Goal: Check status: Check status

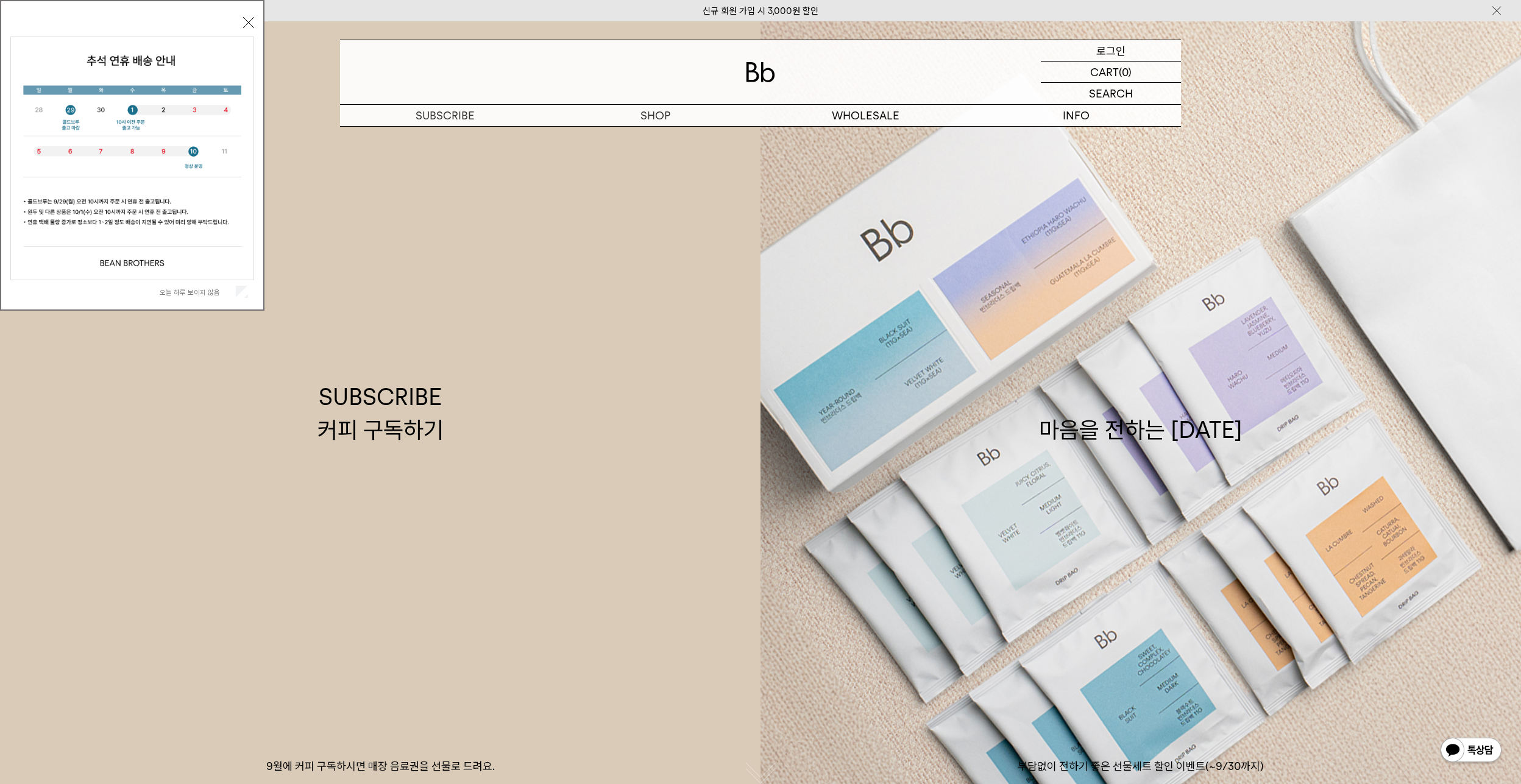
click at [1115, 48] on p "로그인" at bounding box center [1111, 50] width 29 height 21
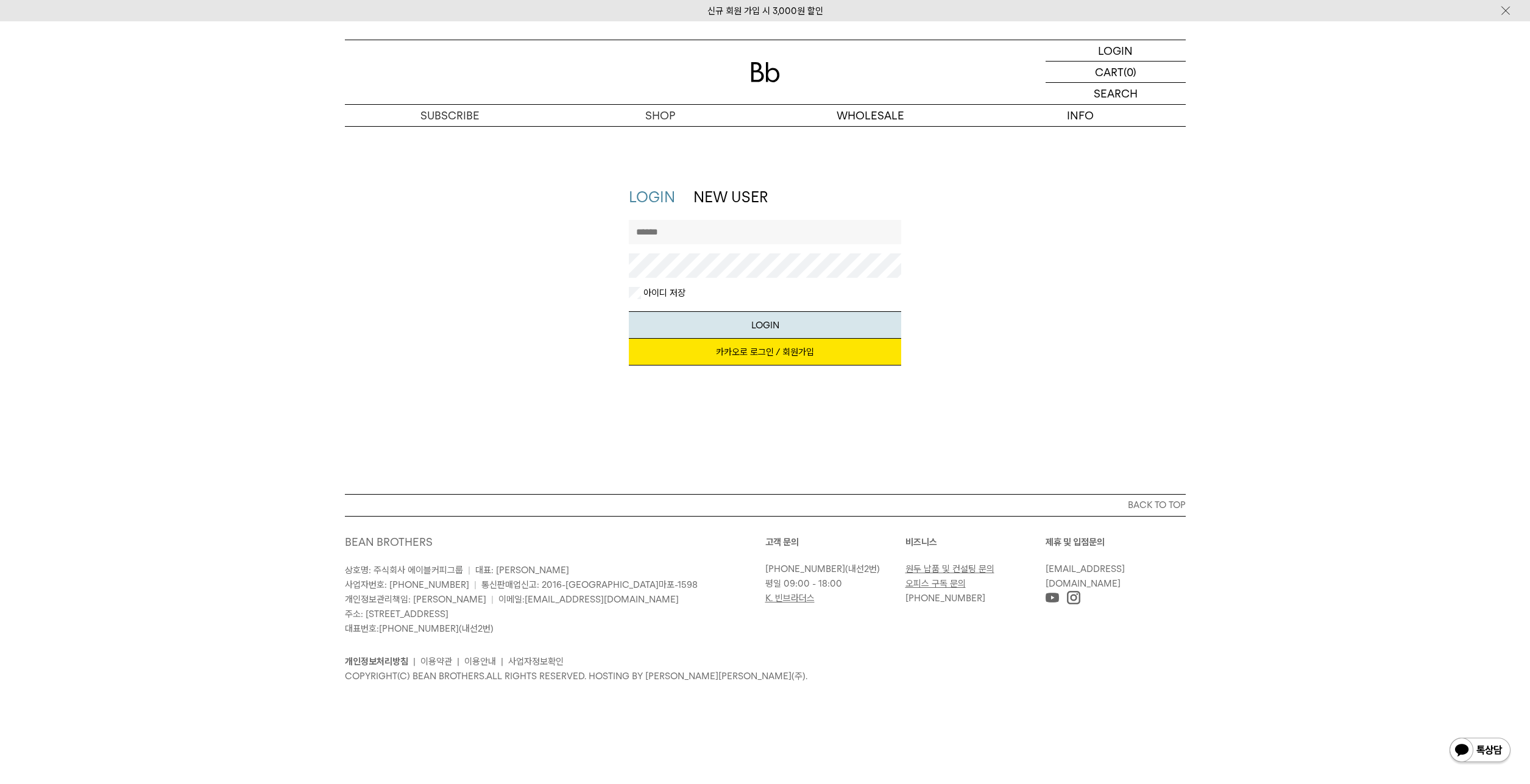
click at [760, 353] on link "카카오로 로그인 / 회원가입" at bounding box center [765, 352] width 272 height 27
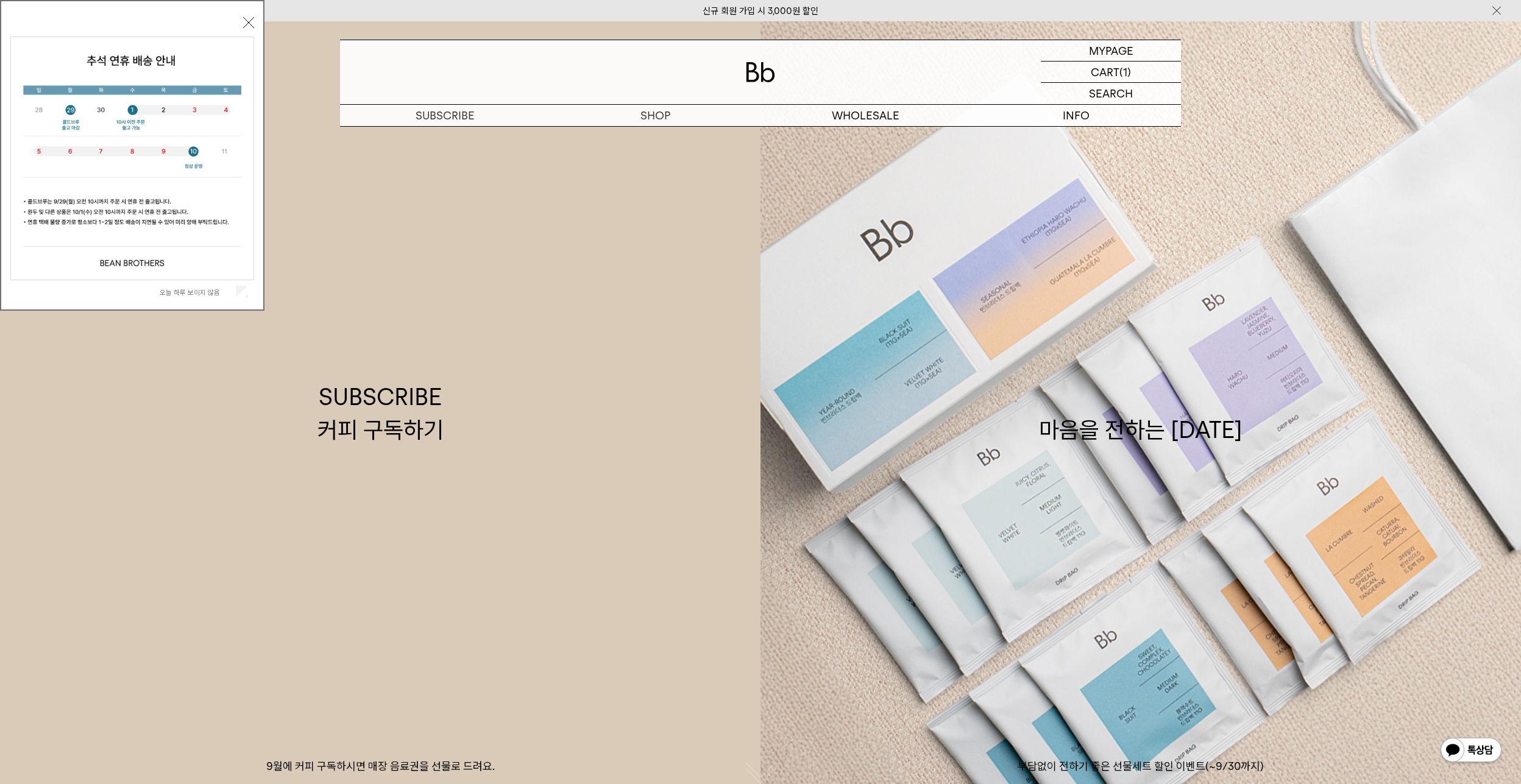
click at [248, 25] on button "닫기" at bounding box center [249, 23] width 11 height 11
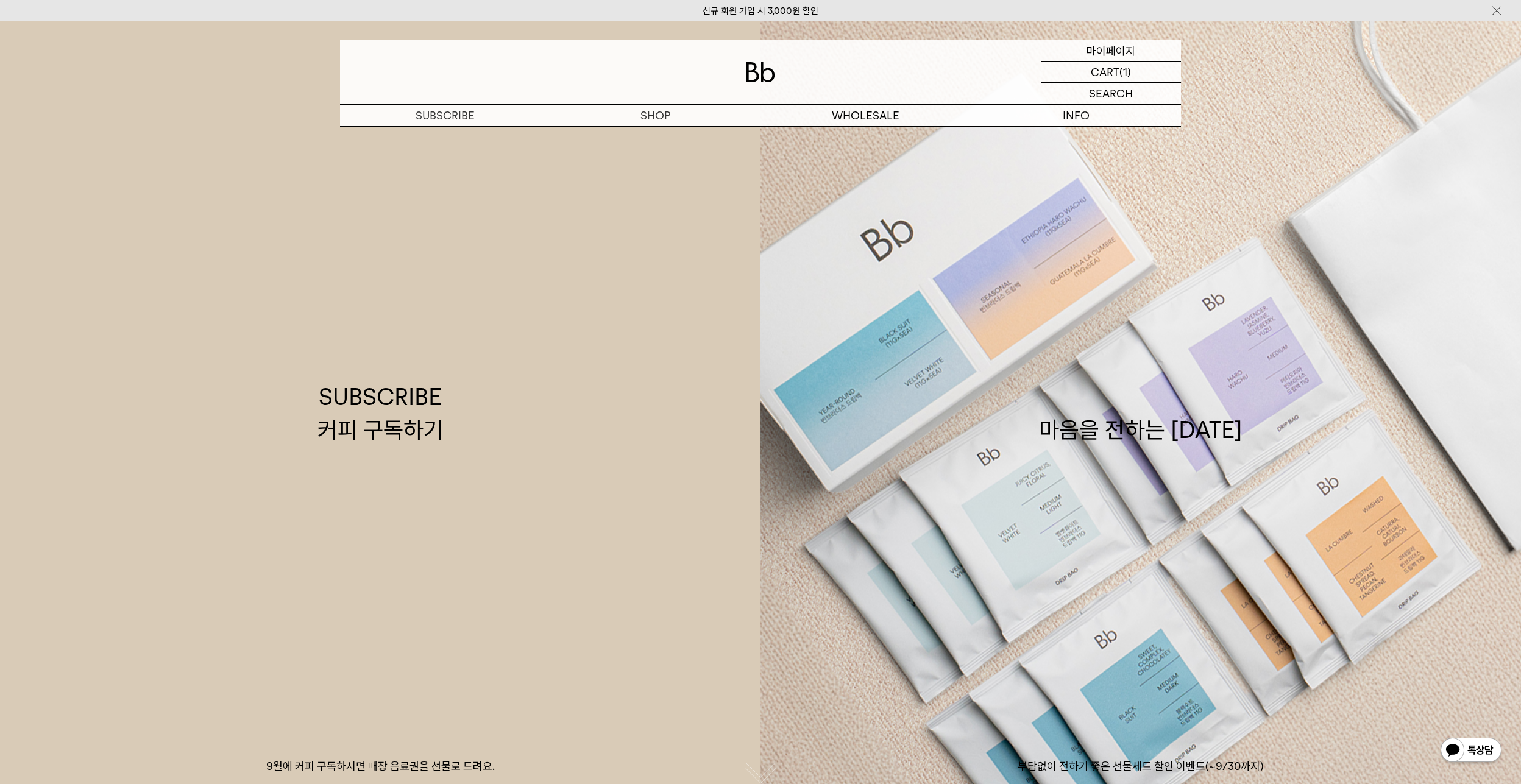
click at [1120, 50] on p "마이페이지" at bounding box center [1111, 50] width 49 height 21
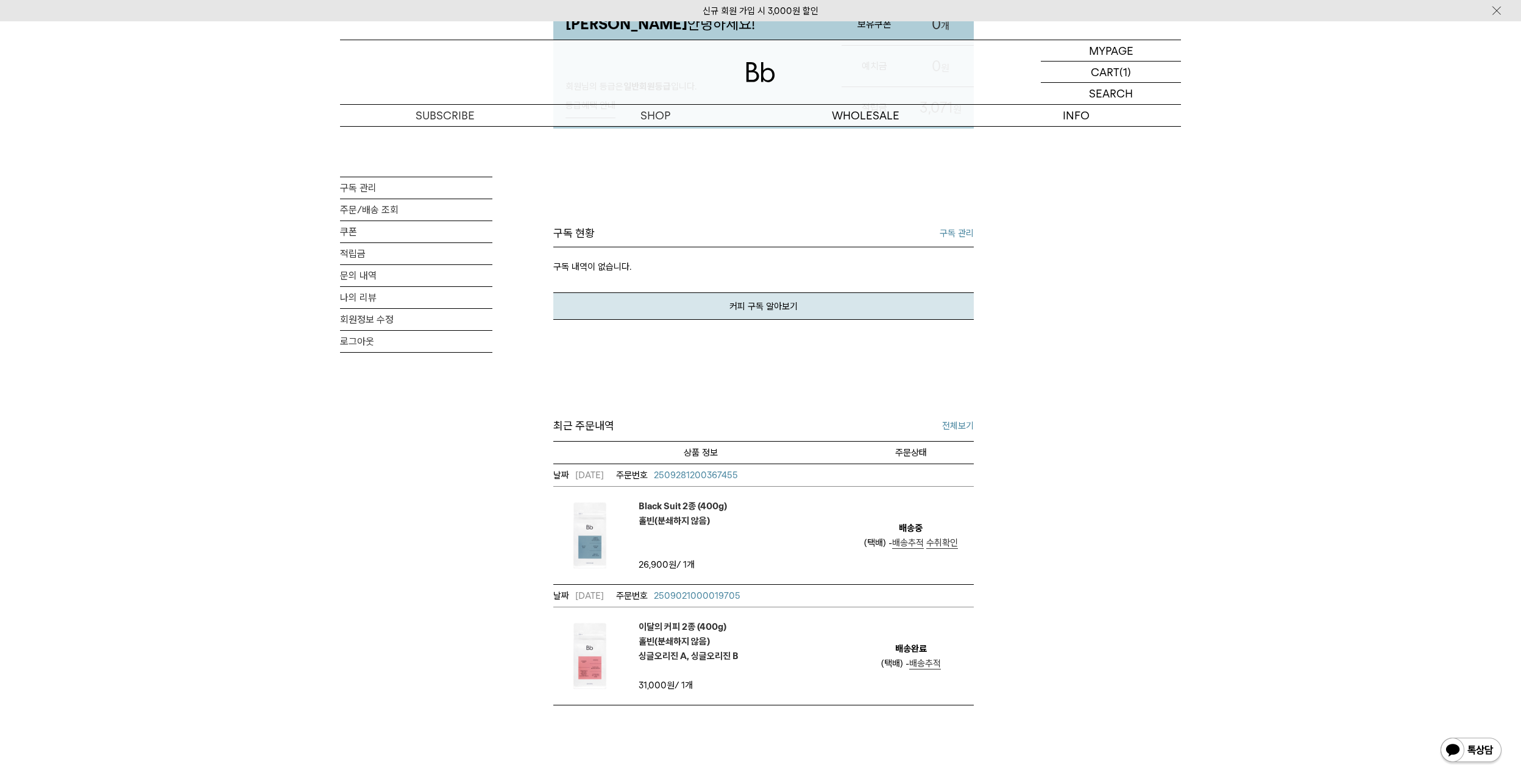
scroll to position [183, 0]
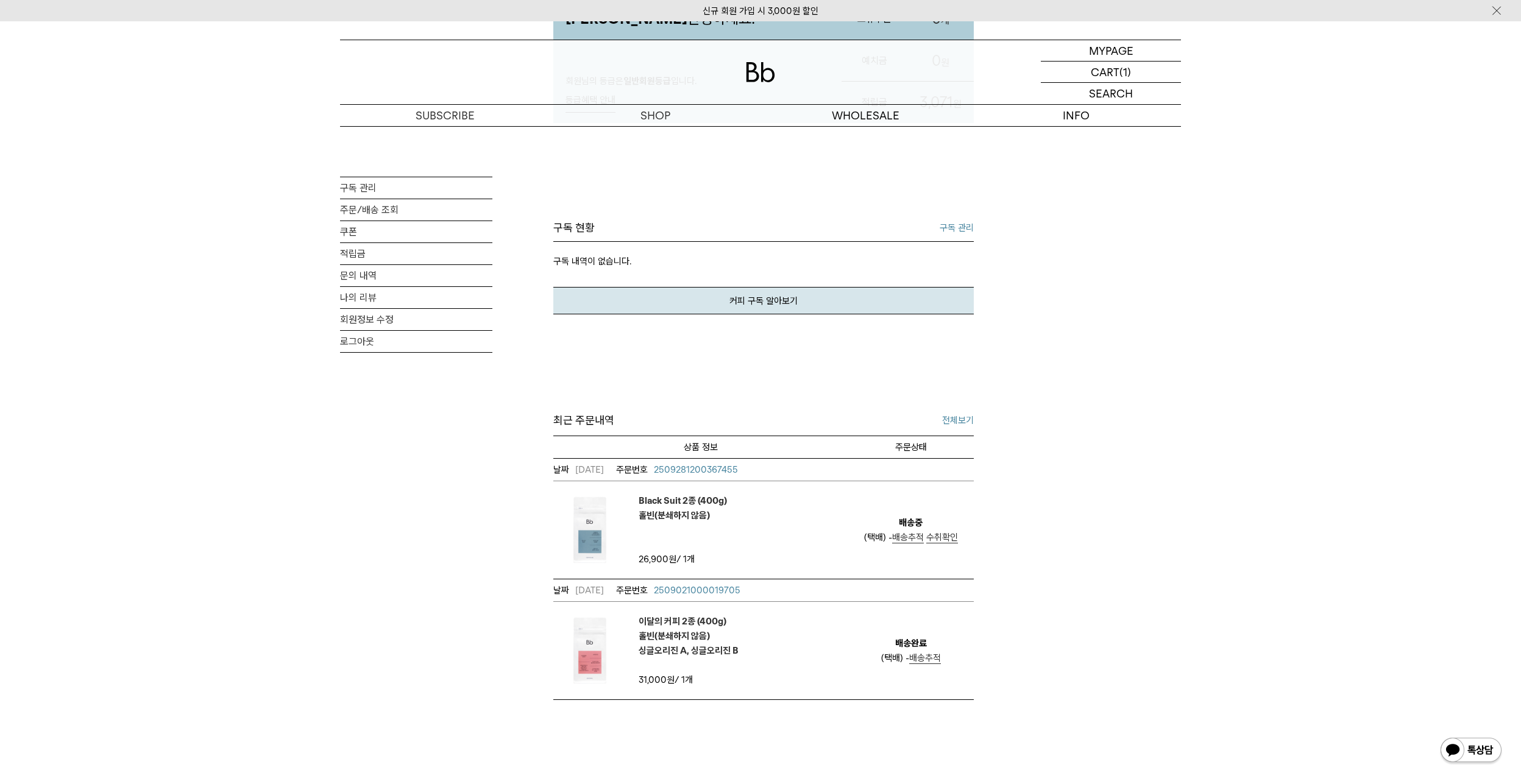
click at [919, 535] on span "배송추적" at bounding box center [908, 537] width 32 height 11
